Goal: Check status: Check status

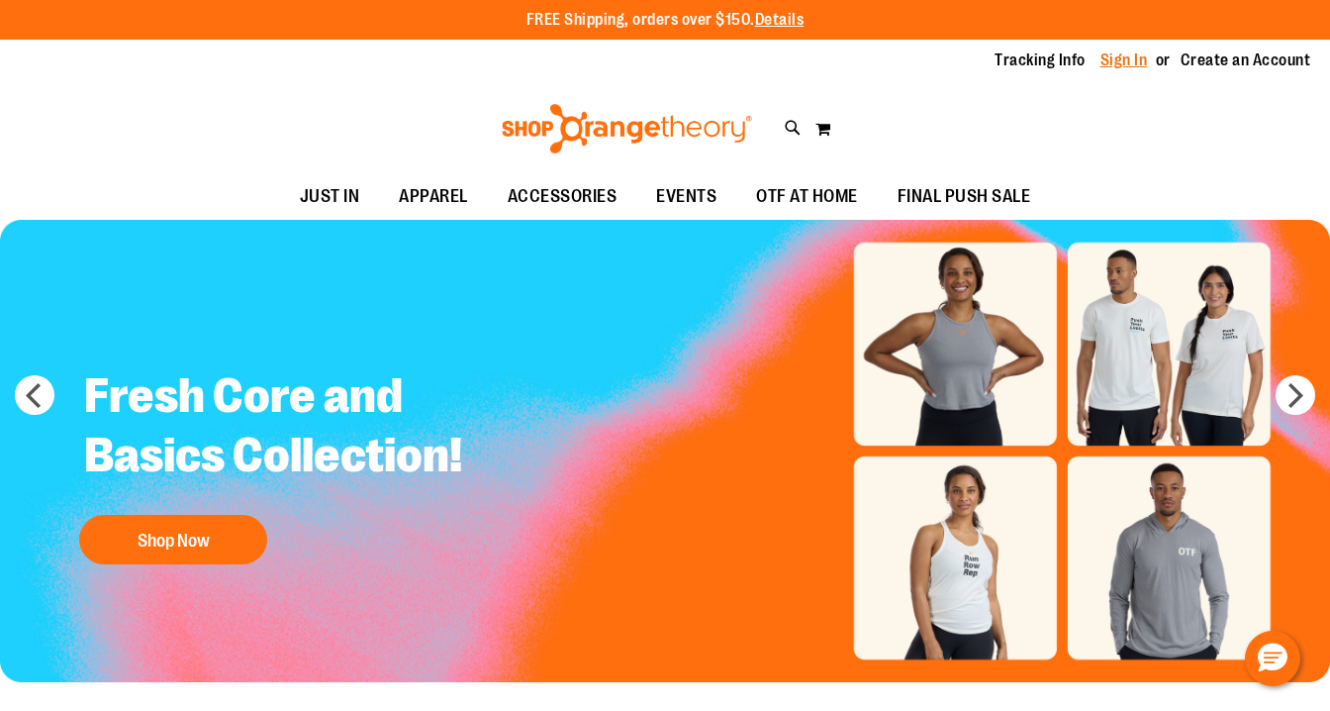
click at [1119, 56] on link "Sign In" at bounding box center [1125, 60] width 48 height 22
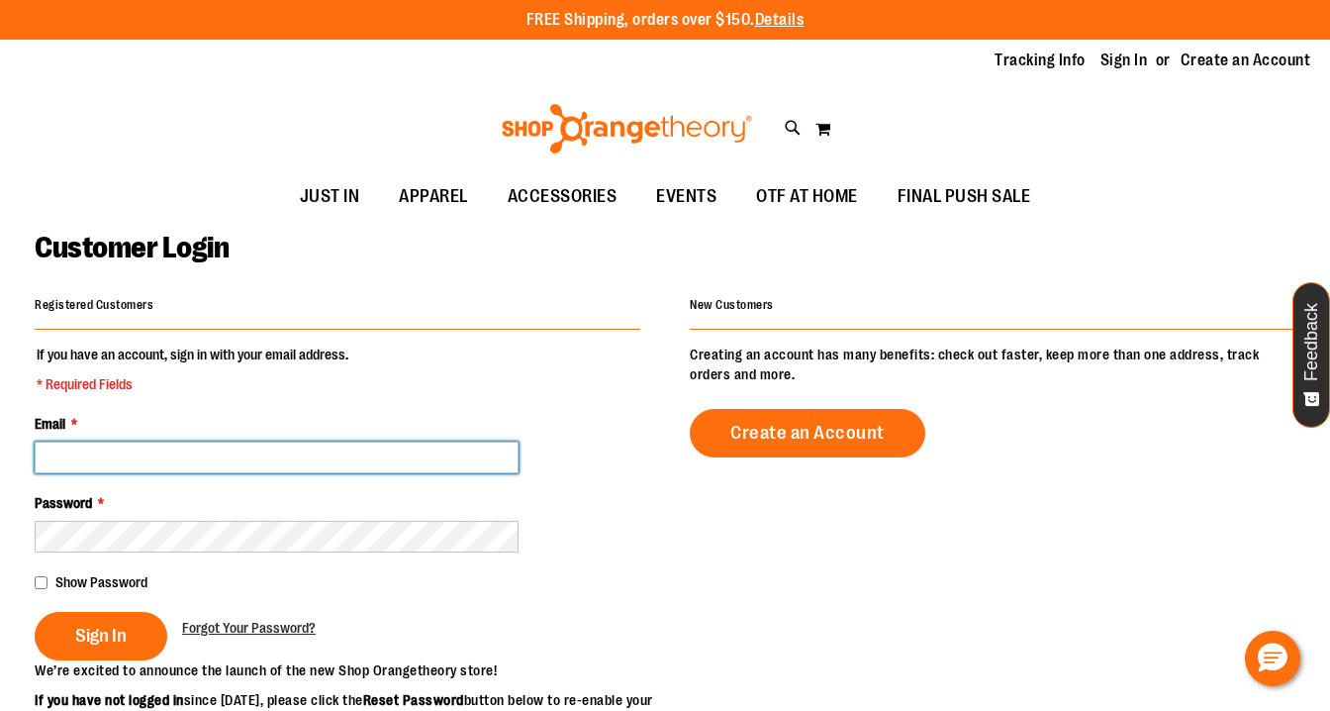
click at [185, 470] on input "Email *" at bounding box center [277, 457] width 484 height 32
type input "**********"
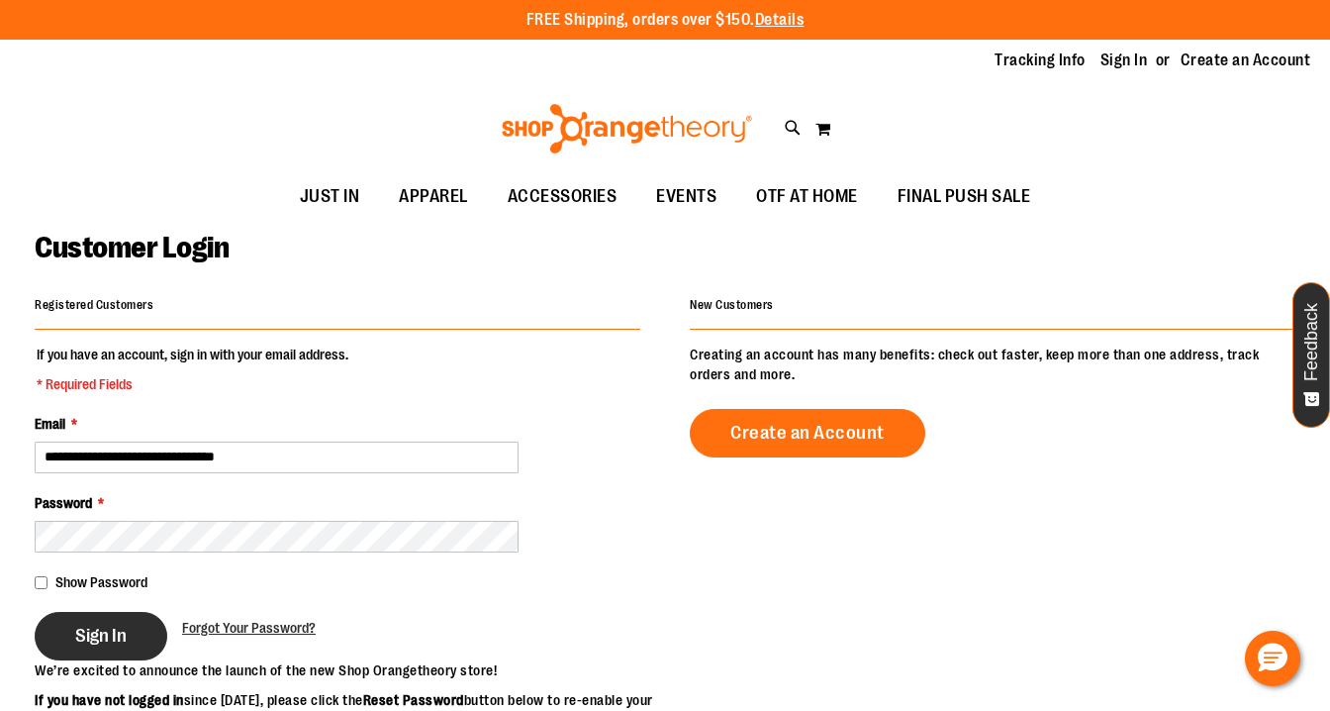
click at [68, 653] on button "Sign In" at bounding box center [101, 636] width 133 height 48
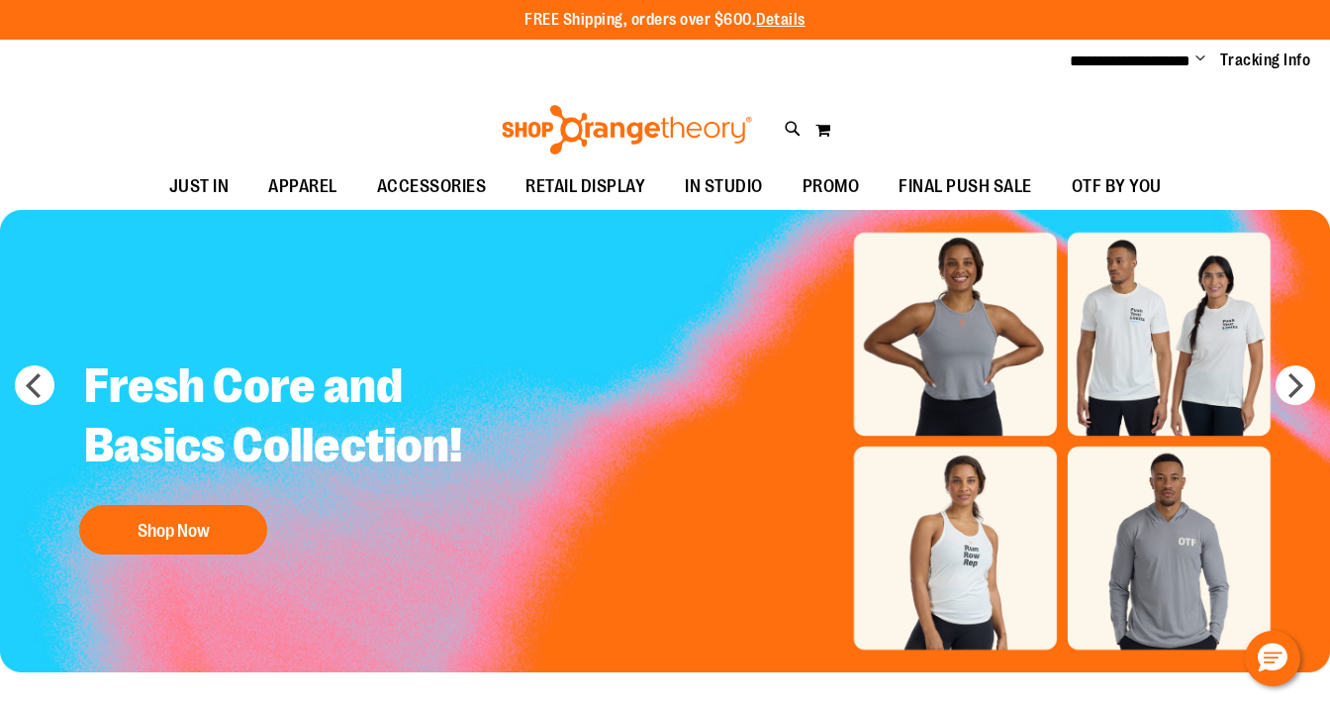
click at [1204, 58] on span "Change" at bounding box center [1201, 59] width 10 height 19
click at [1110, 95] on link "My Account" at bounding box center [1129, 96] width 173 height 38
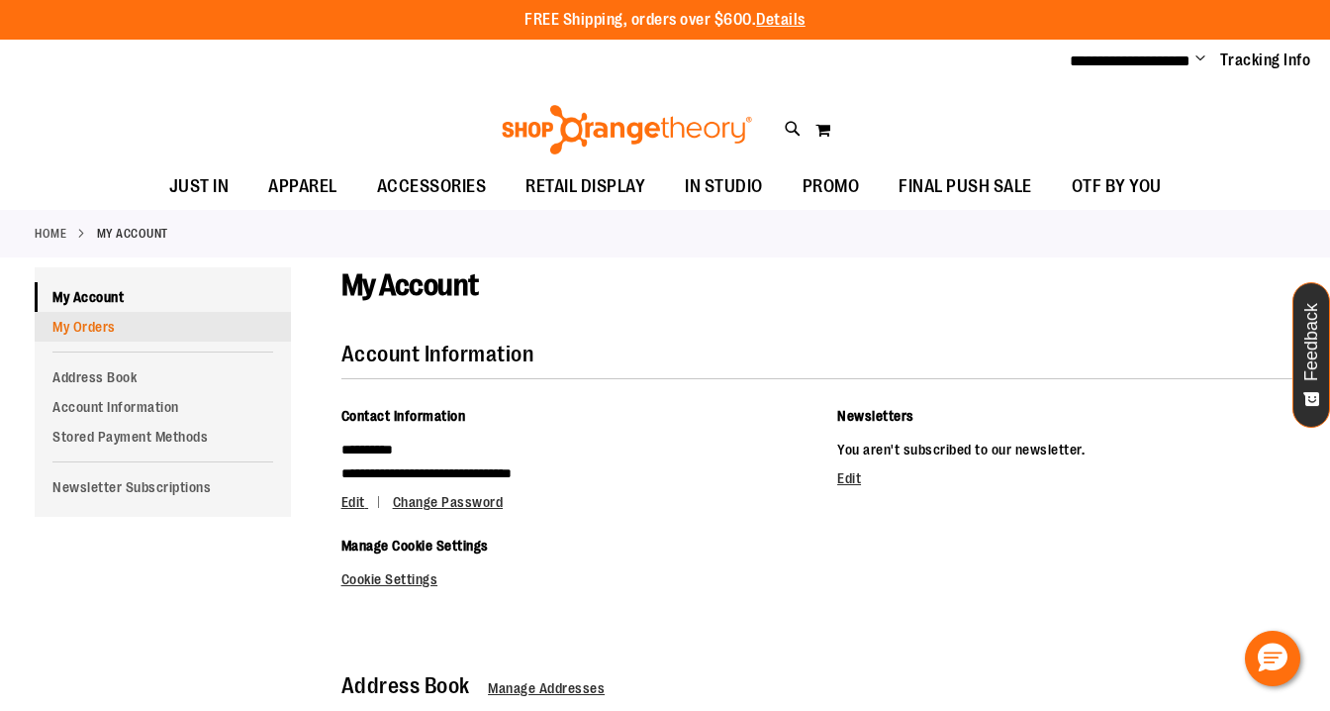
click at [121, 316] on link "My Orders" at bounding box center [163, 327] width 256 height 30
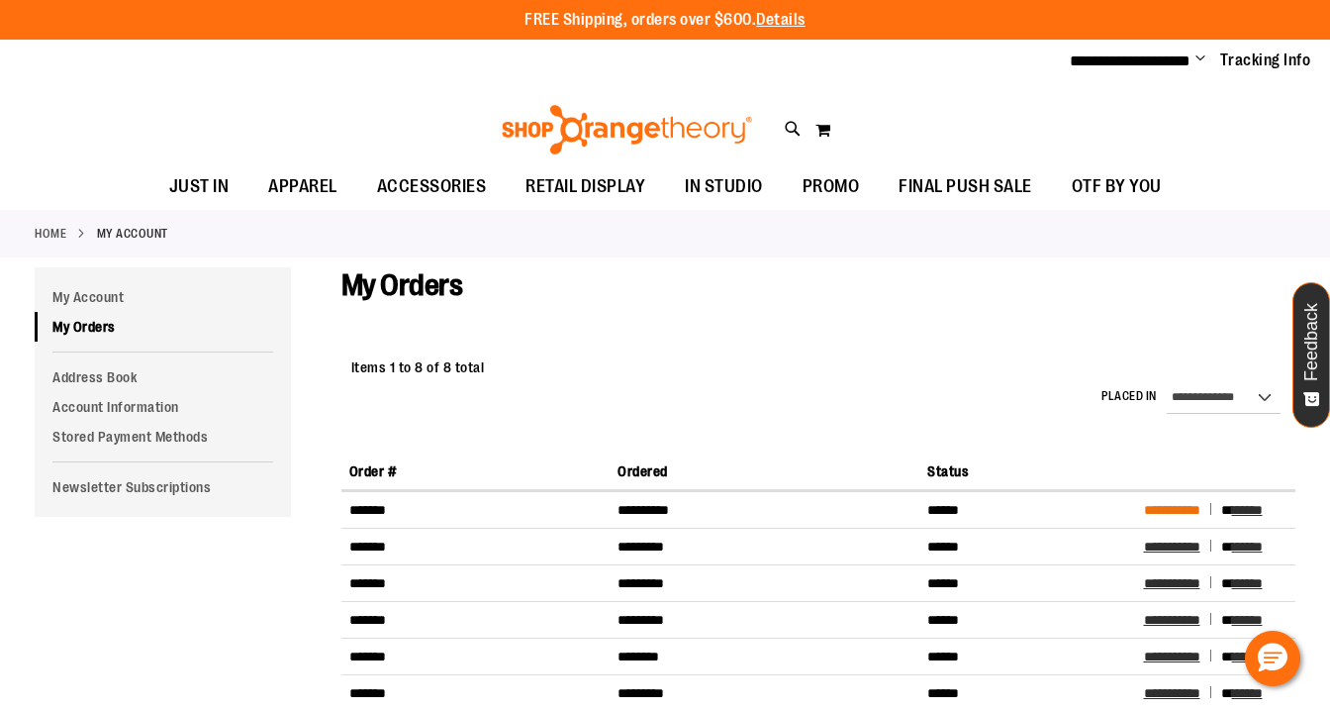
click at [1180, 503] on span "**********" at bounding box center [1172, 510] width 56 height 14
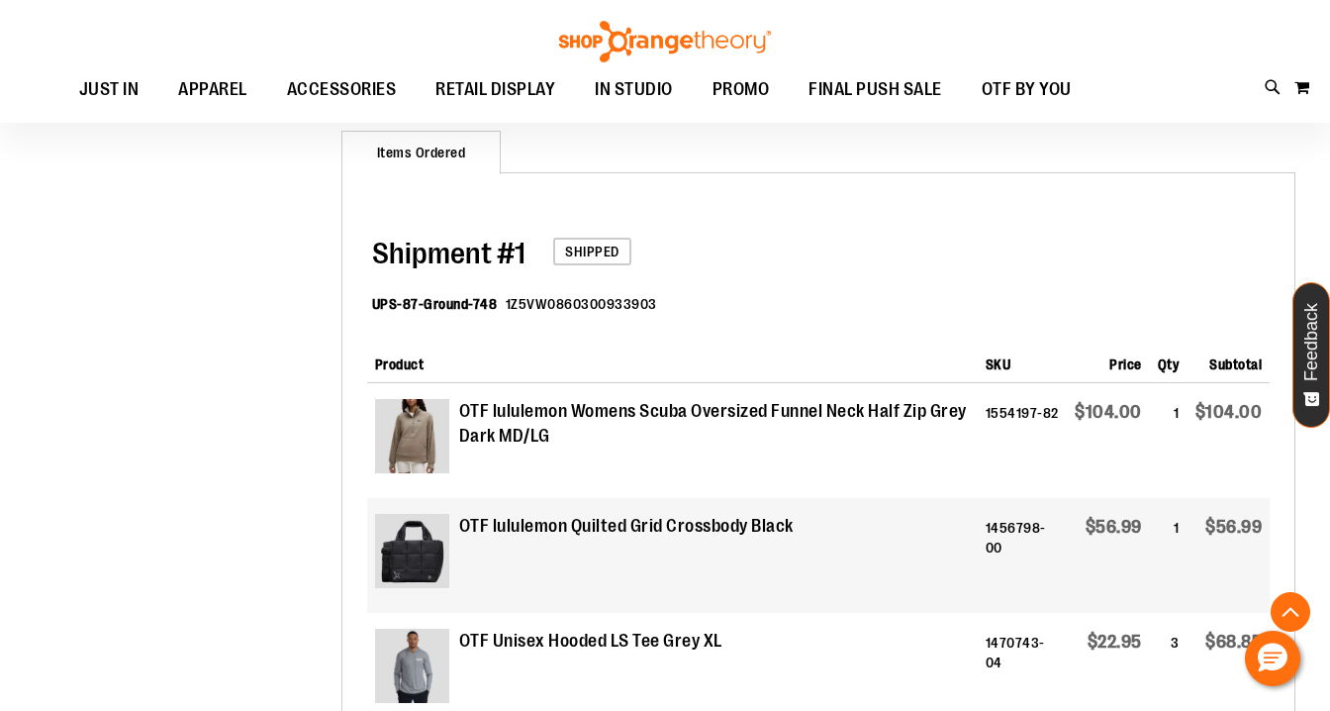
scroll to position [577, 0]
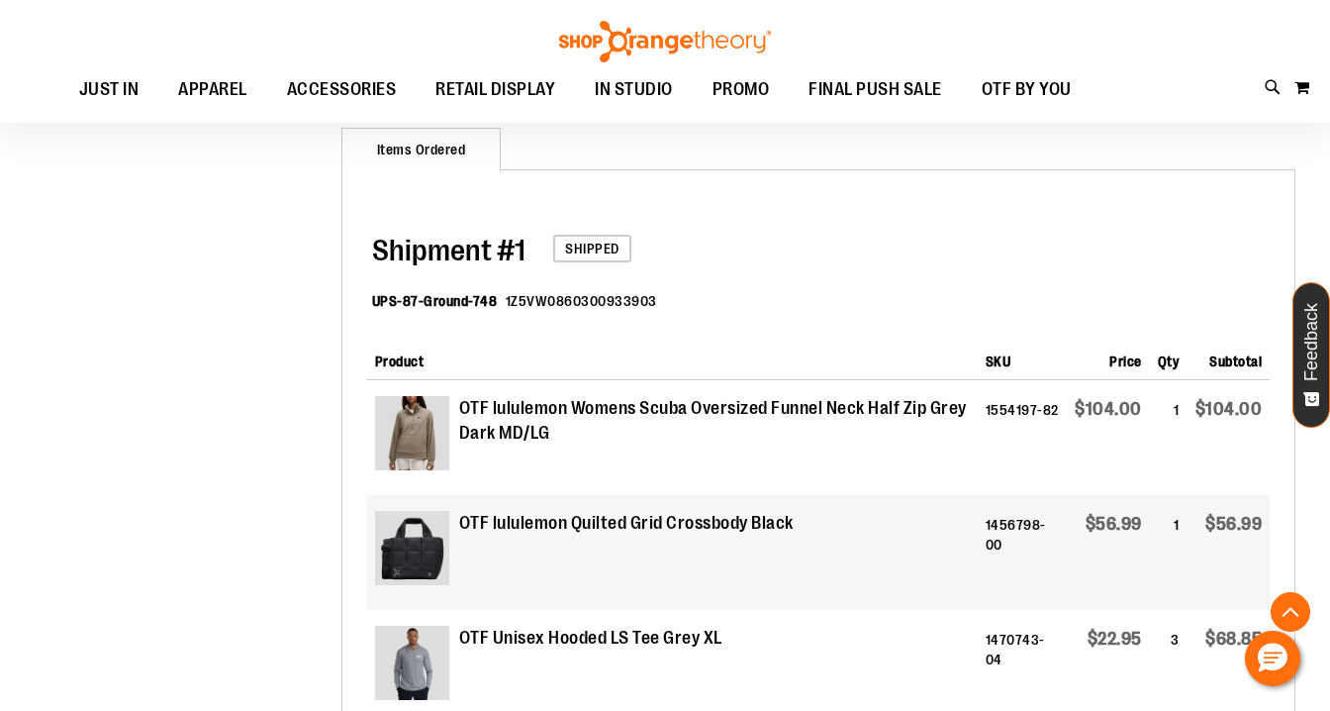
click at [609, 298] on dd "1Z5VW0860300933903" at bounding box center [581, 301] width 151 height 20
drag, startPoint x: 657, startPoint y: 300, endPoint x: 503, endPoint y: 301, distance: 154.4
click at [503, 301] on dl "UPS-87-Ground-748 1Z5VW0860300933903" at bounding box center [821, 303] width 898 height 64
copy dd "1Z5VW0860300933903"
